Goal: Task Accomplishment & Management: Use online tool/utility

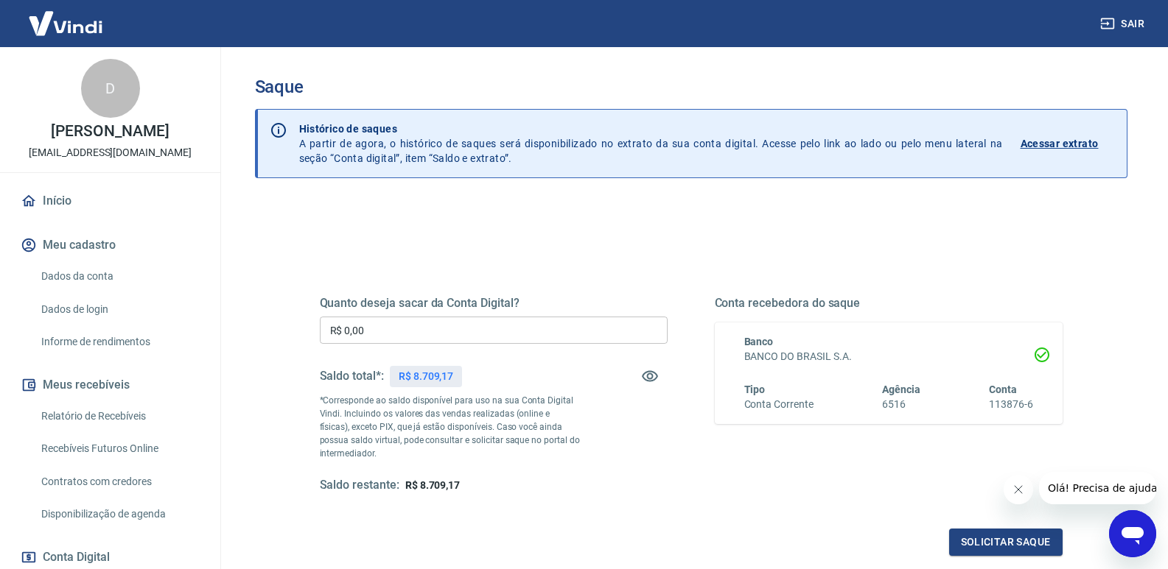
click at [435, 337] on input "R$ 0,00" at bounding box center [494, 330] width 348 height 27
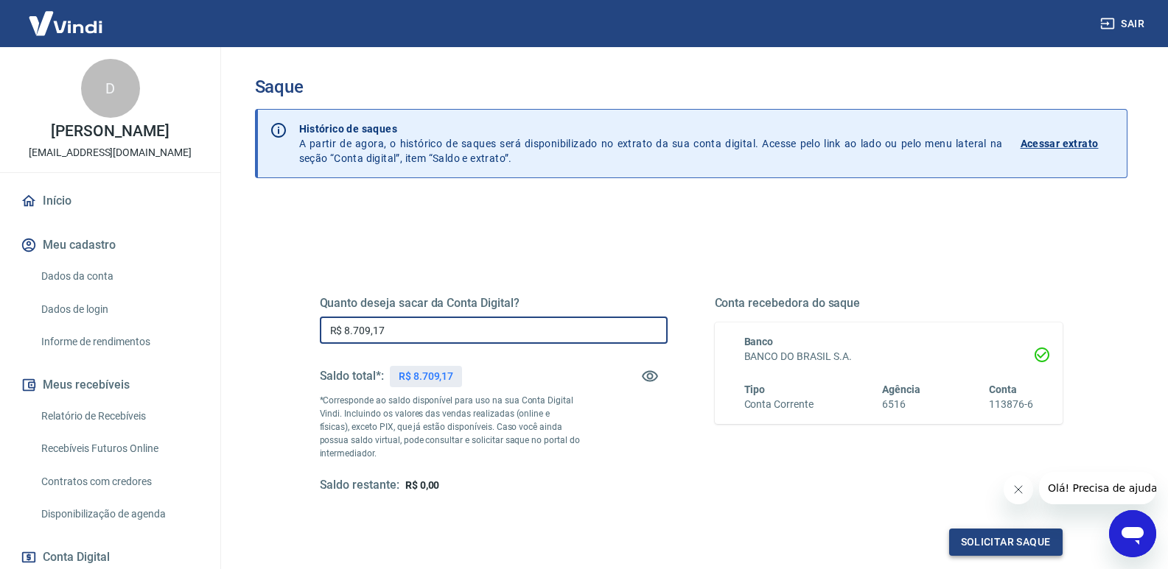
type input "R$ 8.709,17"
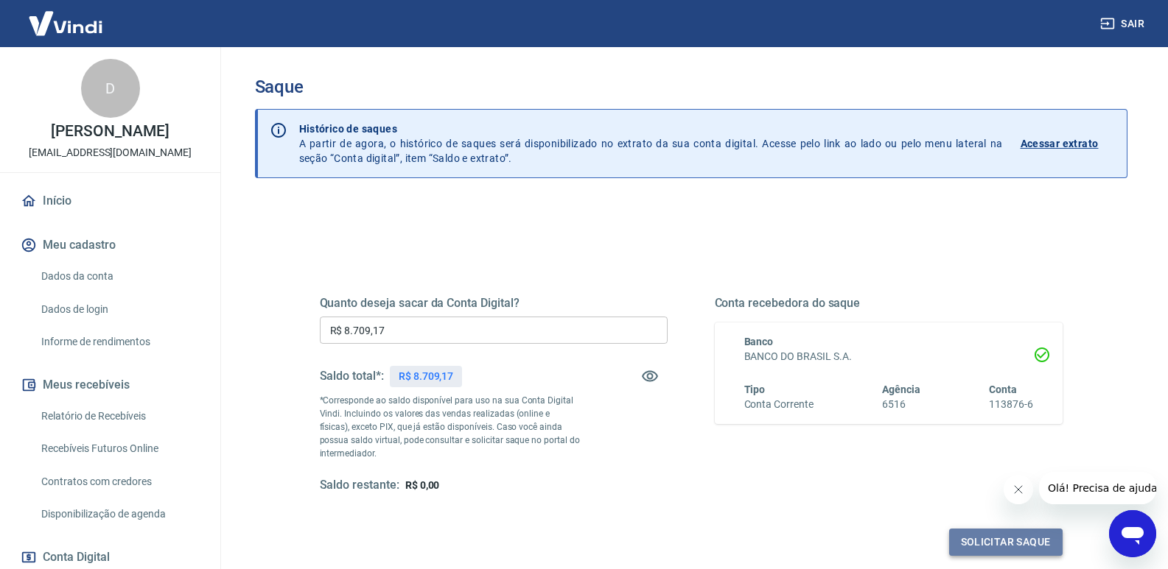
click at [986, 544] on button "Solicitar saque" at bounding box center [1005, 542] width 113 height 27
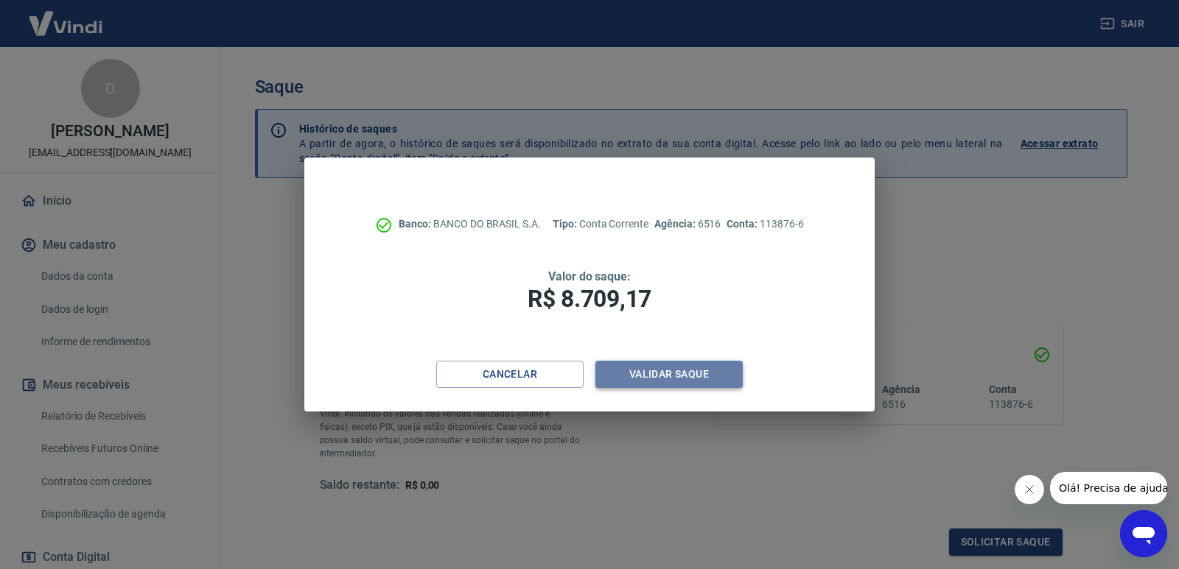
click at [689, 378] on button "Validar saque" at bounding box center [668, 374] width 147 height 27
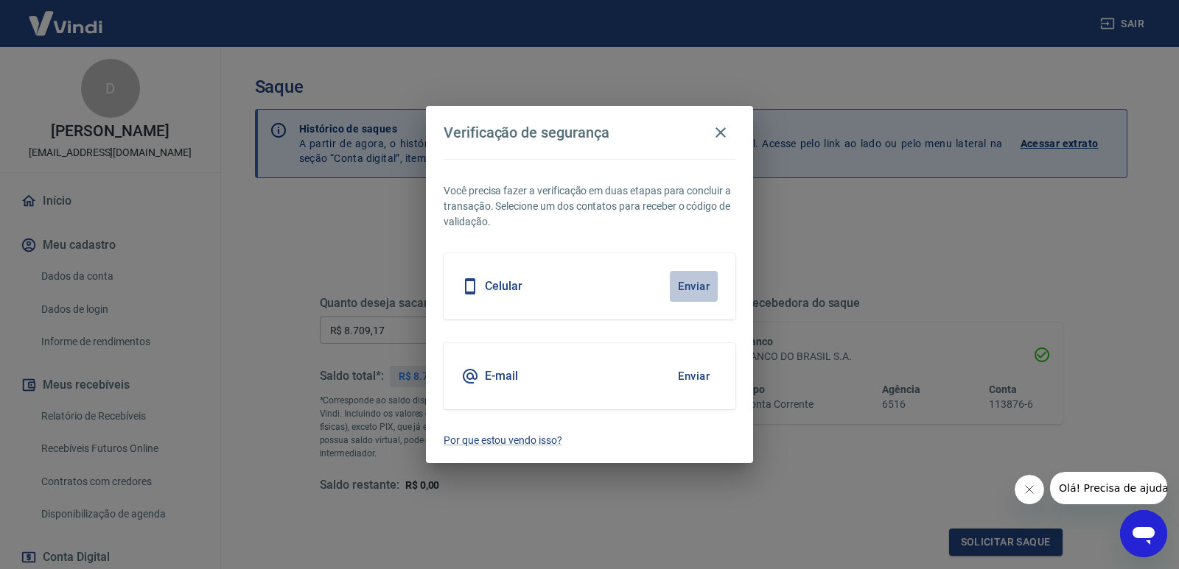
click at [693, 291] on button "Enviar" at bounding box center [694, 286] width 48 height 31
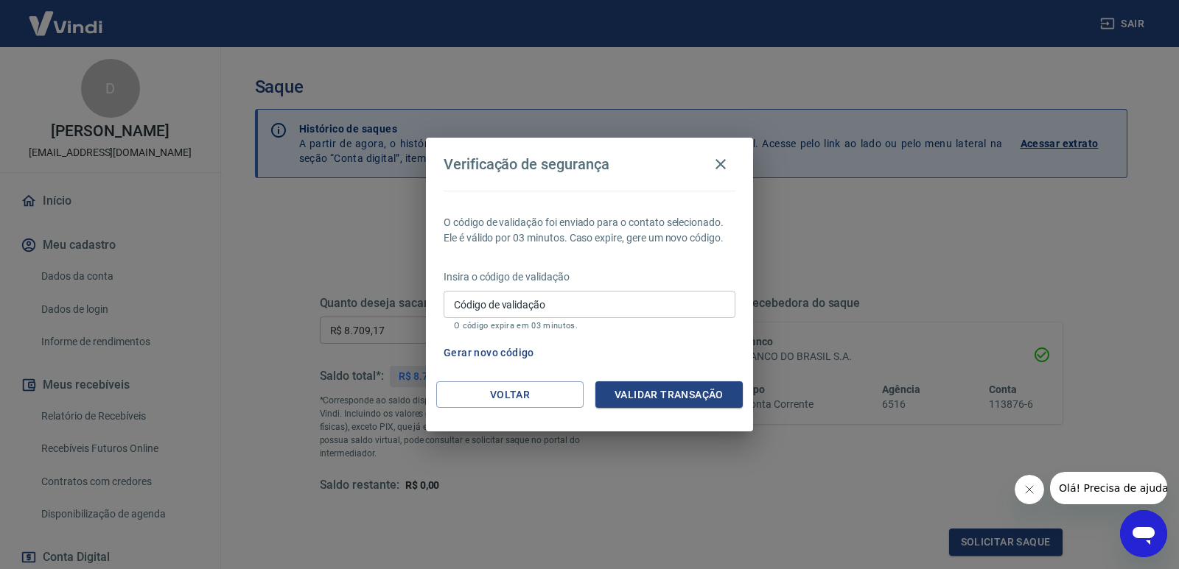
click at [593, 306] on input "Código de validação" at bounding box center [590, 304] width 292 height 27
type input "919010"
click at [673, 398] on button "Validar transação" at bounding box center [668, 395] width 147 height 27
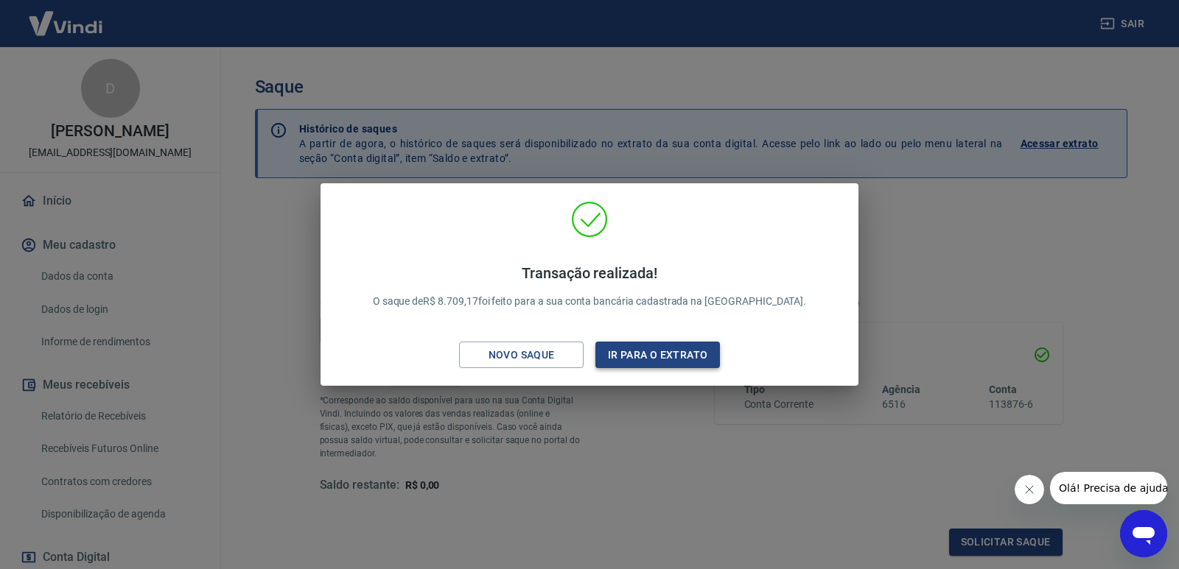
click at [670, 359] on button "Ir para o extrato" at bounding box center [657, 355] width 125 height 27
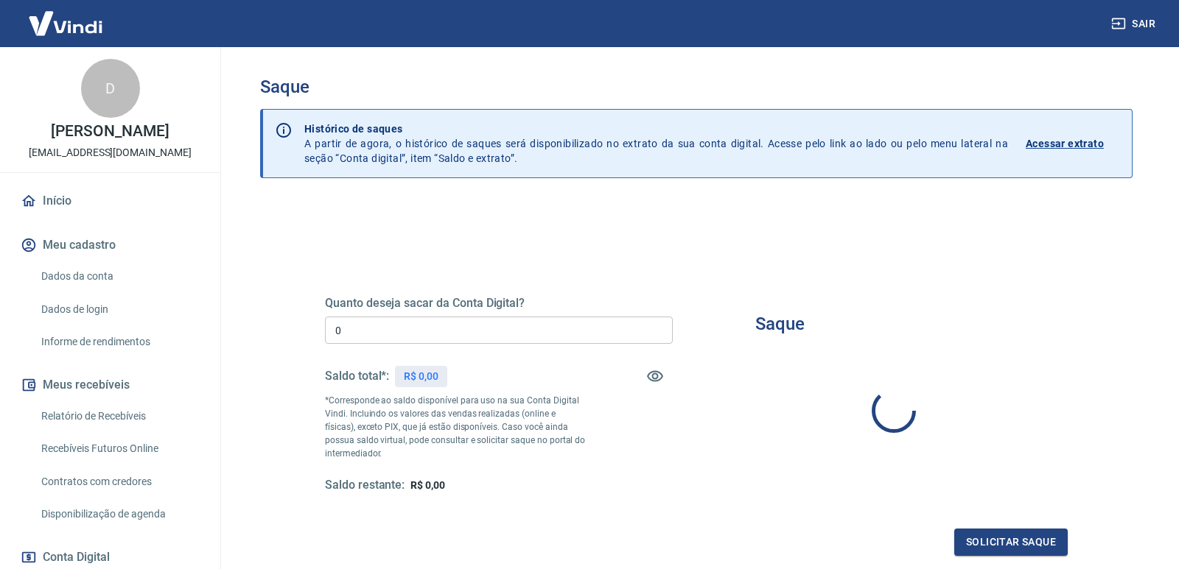
type input "R$ 0,00"
